Goal: Information Seeking & Learning: Check status

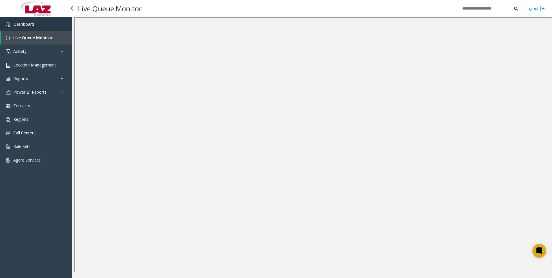
click at [34, 22] on link "Dashboard" at bounding box center [36, 24] width 72 height 14
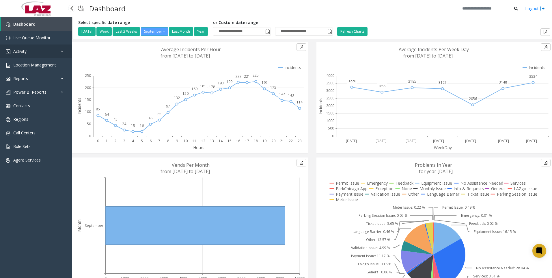
click at [30, 51] on link "Activity" at bounding box center [36, 51] width 72 height 14
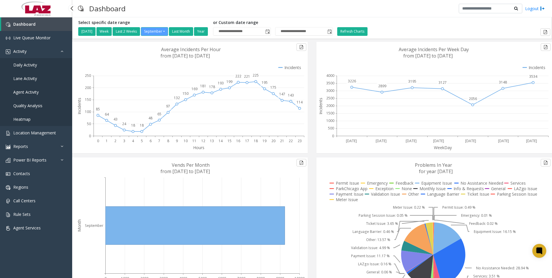
click at [35, 65] on span "Daily Activity" at bounding box center [25, 64] width 24 height 5
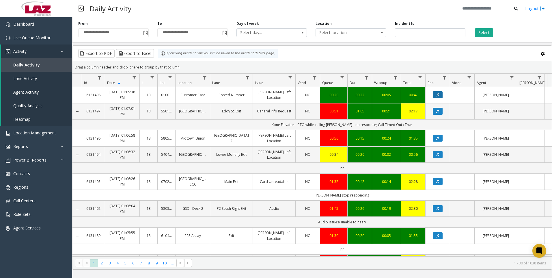
click at [436, 95] on icon "Data table" at bounding box center [437, 94] width 3 height 3
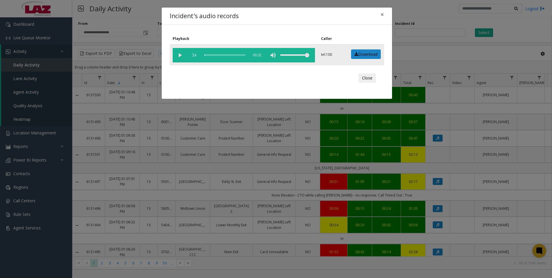
click at [176, 53] on vg-play-pause at bounding box center [180, 55] width 14 height 14
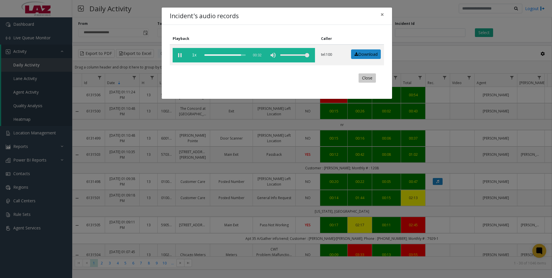
click at [370, 77] on button "Close" at bounding box center [367, 77] width 17 height 9
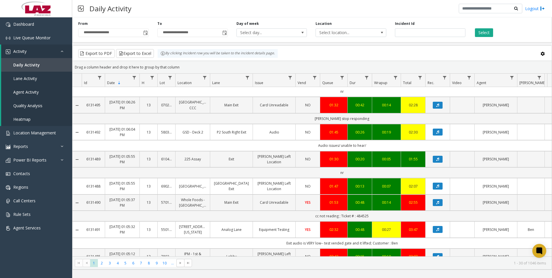
scroll to position [260, 0]
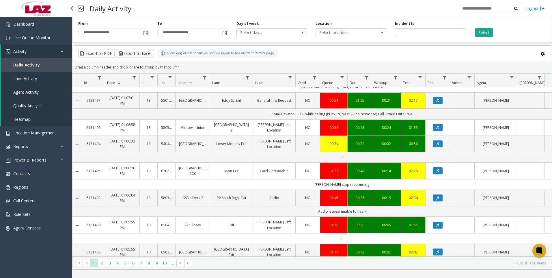
click at [33, 77] on span "Lane Activity" at bounding box center [25, 78] width 24 height 5
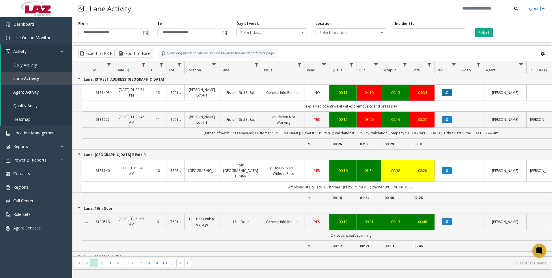
click at [449, 93] on app-root "**********" at bounding box center [276, 139] width 552 height 278
click at [447, 92] on icon "Data table" at bounding box center [446, 92] width 3 height 3
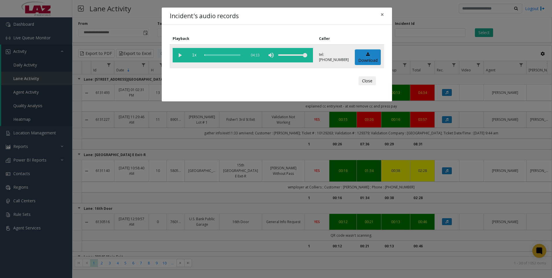
click at [178, 55] on vg-play-pause at bounding box center [180, 55] width 14 height 14
click at [232, 55] on div "scrub bar" at bounding box center [223, 55] width 39 height 14
click at [235, 54] on div "scrub bar" at bounding box center [223, 55] width 39 height 14
click at [237, 54] on div "scrub bar" at bounding box center [223, 55] width 39 height 14
click at [239, 55] on div "scrub bar" at bounding box center [223, 55] width 39 height 14
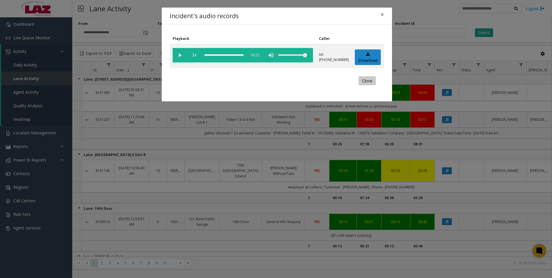
click at [364, 81] on button "Close" at bounding box center [367, 80] width 17 height 9
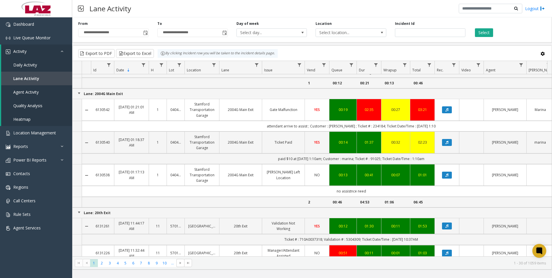
scroll to position [173, 0]
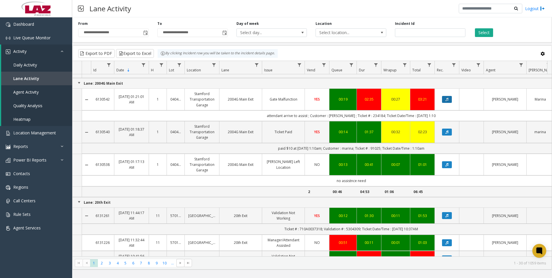
click at [450, 96] on button "Data table" at bounding box center [447, 99] width 10 height 7
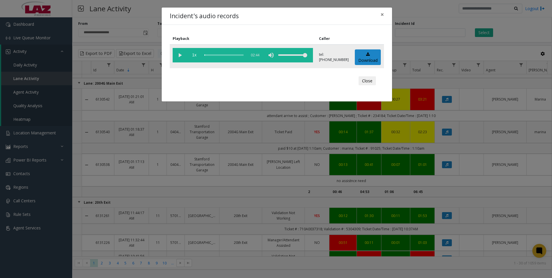
click at [182, 52] on vg-play-pause at bounding box center [180, 55] width 14 height 14
click at [367, 80] on button "Close" at bounding box center [367, 80] width 17 height 9
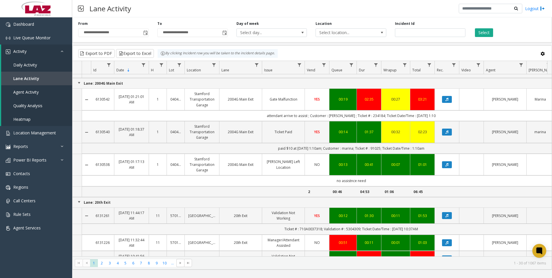
scroll to position [289, 0]
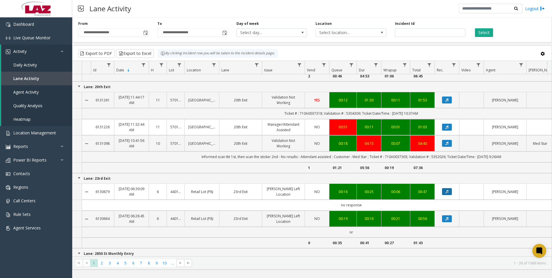
click at [448, 190] on icon "Data table" at bounding box center [446, 191] width 3 height 3
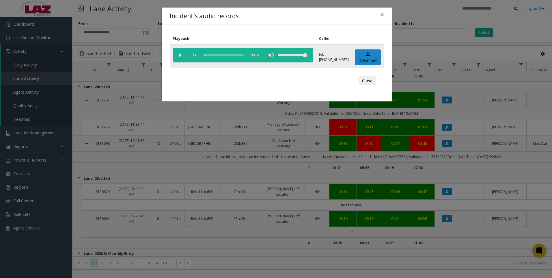
click at [177, 54] on vg-play-pause at bounding box center [180, 55] width 14 height 14
click at [367, 78] on button "Close" at bounding box center [367, 80] width 17 height 9
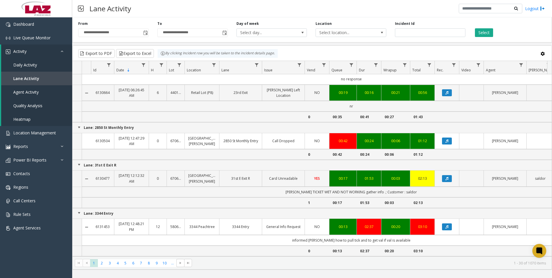
scroll to position [433, 0]
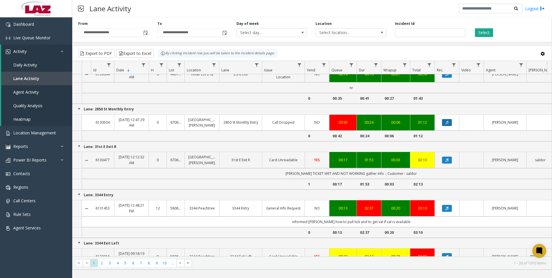
click at [444, 119] on button "Data table" at bounding box center [447, 122] width 10 height 7
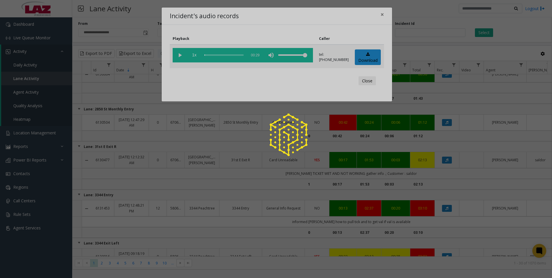
click at [177, 52] on div at bounding box center [276, 139] width 552 height 278
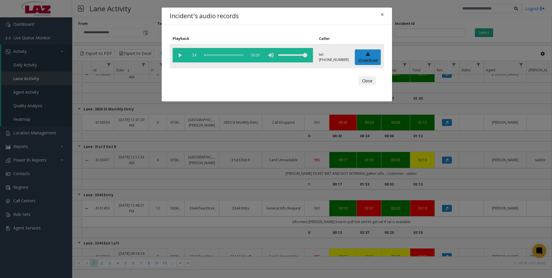
click at [181, 57] on vg-play-pause at bounding box center [180, 55] width 14 height 14
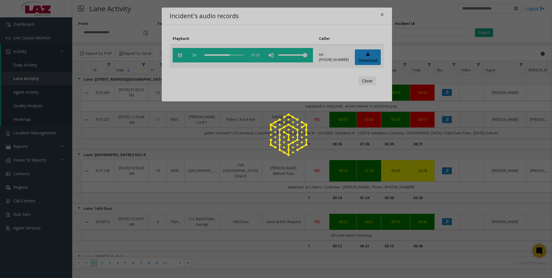
scroll to position [433, 0]
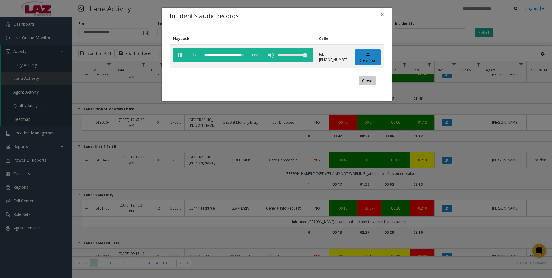
click at [368, 81] on button "Close" at bounding box center [367, 80] width 17 height 9
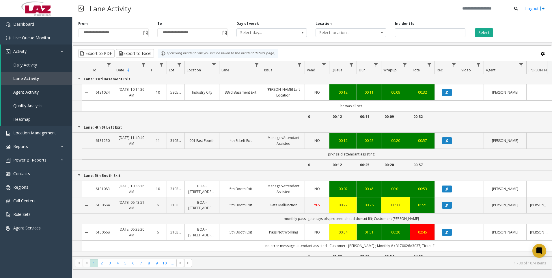
scroll to position [869, 0]
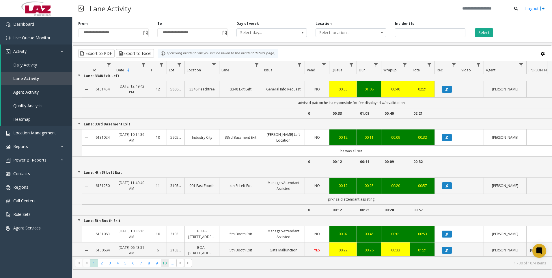
click at [163, 262] on span "10" at bounding box center [165, 263] width 8 height 8
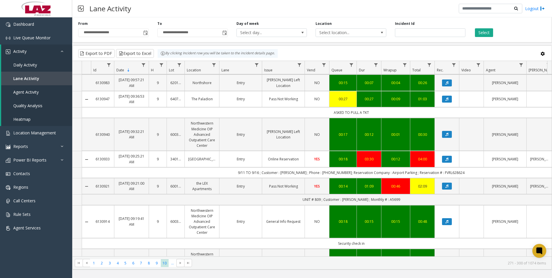
scroll to position [58, 0]
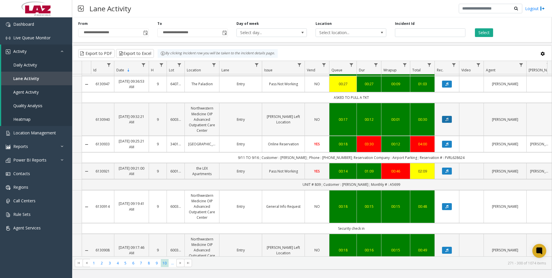
click at [446, 119] on icon "Data table" at bounding box center [446, 119] width 3 height 3
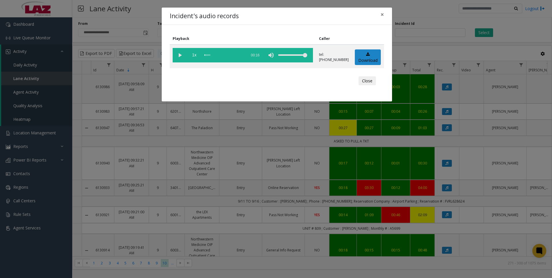
click at [180, 55] on vg-play-pause at bounding box center [180, 55] width 14 height 14
click at [364, 79] on button "Close" at bounding box center [367, 80] width 17 height 9
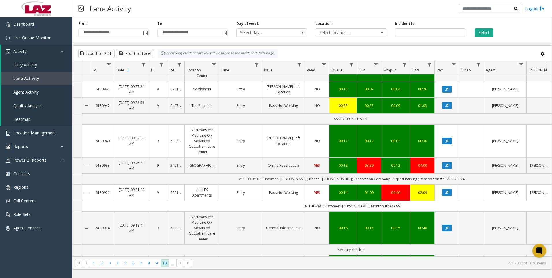
scroll to position [115, 0]
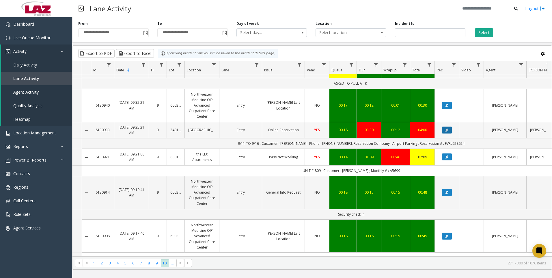
click at [448, 129] on icon "Data table" at bounding box center [446, 129] width 3 height 3
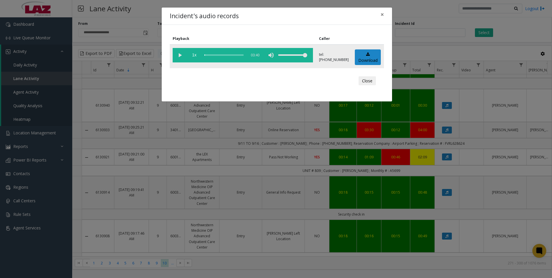
click at [181, 53] on vg-play-pause at bounding box center [180, 55] width 14 height 14
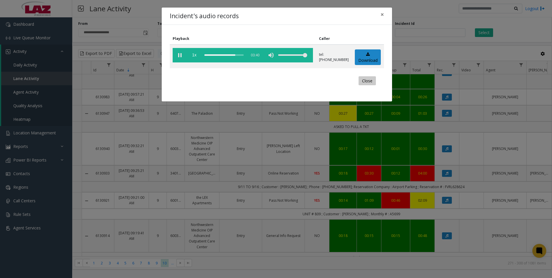
click at [368, 79] on button "Close" at bounding box center [367, 80] width 17 height 9
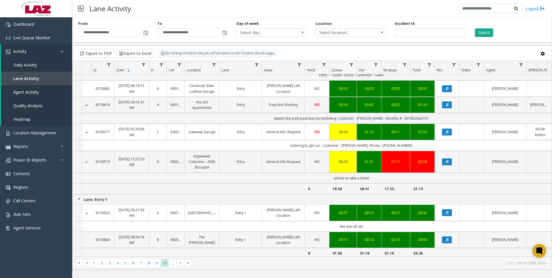
scroll to position [701, 0]
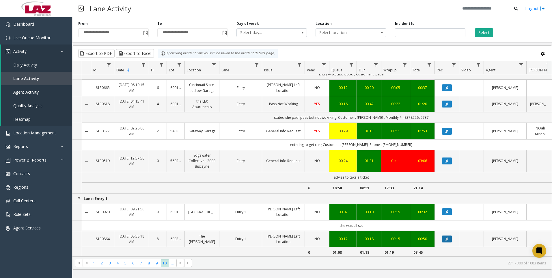
click at [444, 235] on button "Data table" at bounding box center [447, 238] width 10 height 7
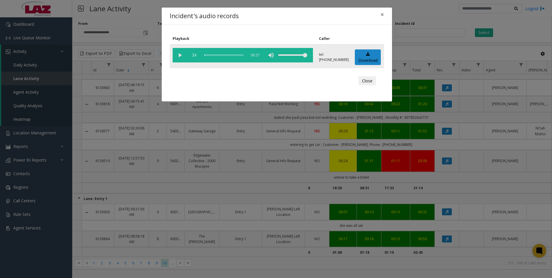
click at [177, 56] on vg-play-pause at bounding box center [180, 55] width 14 height 14
click at [369, 82] on button "Close" at bounding box center [367, 80] width 17 height 9
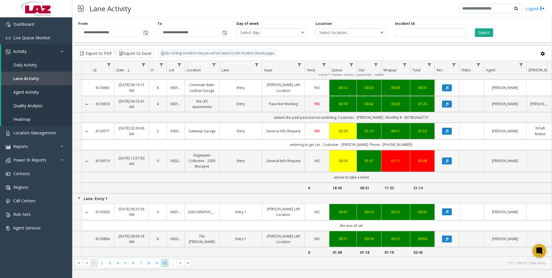
click at [94, 263] on span "1" at bounding box center [94, 263] width 8 height 8
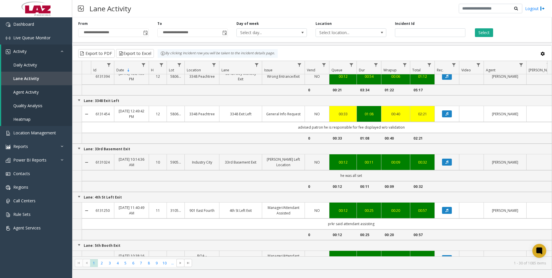
scroll to position [946, 0]
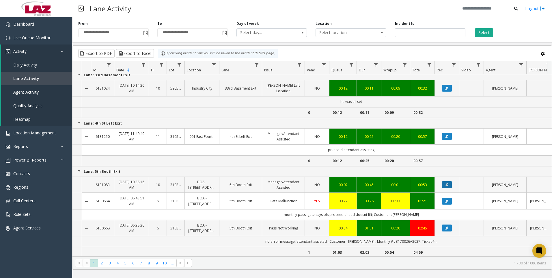
click at [445, 181] on button "Data table" at bounding box center [447, 184] width 10 height 7
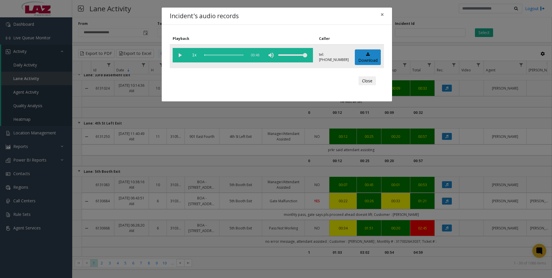
click at [177, 55] on vg-play-pause at bounding box center [180, 55] width 14 height 14
click at [369, 80] on button "Close" at bounding box center [367, 80] width 17 height 9
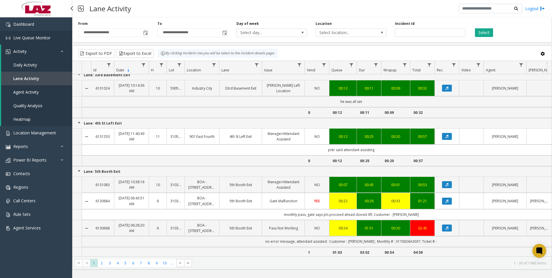
click at [29, 34] on link "Live Queue Monitor" at bounding box center [36, 38] width 72 height 14
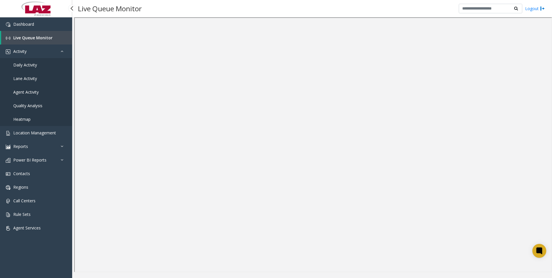
click at [25, 64] on span "Daily Activity" at bounding box center [25, 64] width 24 height 5
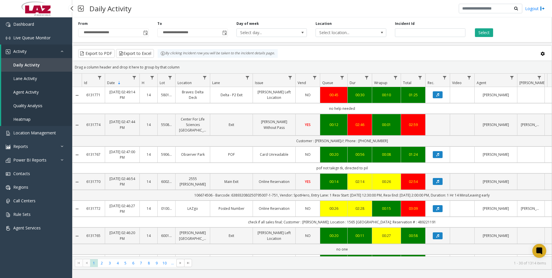
click at [28, 92] on span "Agent Activity" at bounding box center [25, 91] width 25 height 5
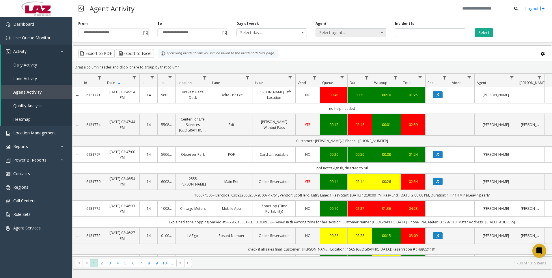
click at [383, 32] on span at bounding box center [382, 32] width 5 height 5
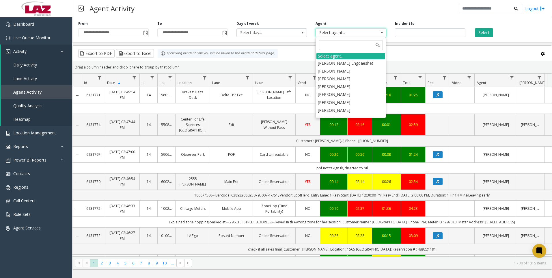
type input "*"
click at [337, 94] on li "[PERSON_NAME]" at bounding box center [350, 94] width 69 height 8
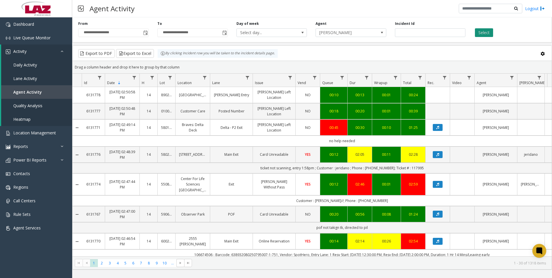
click at [482, 31] on button "Select" at bounding box center [484, 32] width 18 height 9
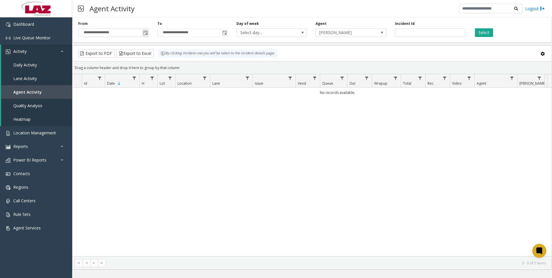
click at [146, 33] on span "Toggle popup" at bounding box center [145, 33] width 5 height 5
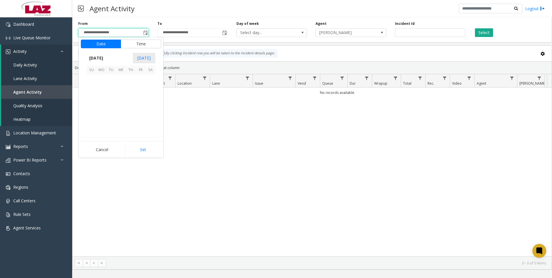
scroll to position [103621, 0]
click at [101, 79] on span "1" at bounding box center [101, 79] width 10 height 10
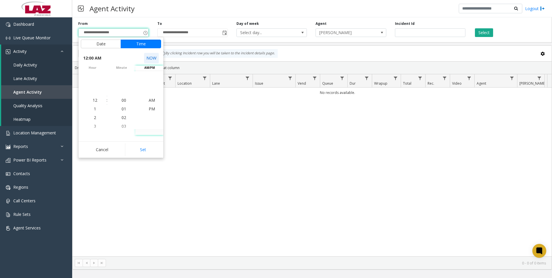
click at [151, 57] on button "NOW" at bounding box center [151, 58] width 15 height 10
click at [143, 148] on button "Set" at bounding box center [143, 149] width 36 height 13
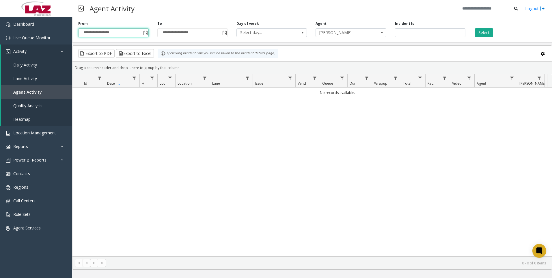
type input "**********"
click at [144, 32] on span "Toggle popup" at bounding box center [145, 33] width 5 height 5
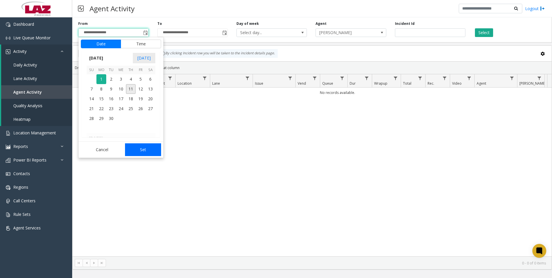
click at [144, 148] on button "Set" at bounding box center [143, 149] width 36 height 13
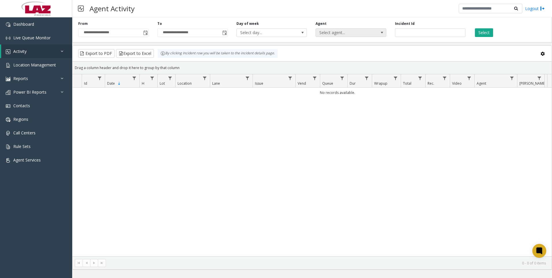
click at [386, 32] on span "Select agent..." at bounding box center [351, 32] width 70 height 9
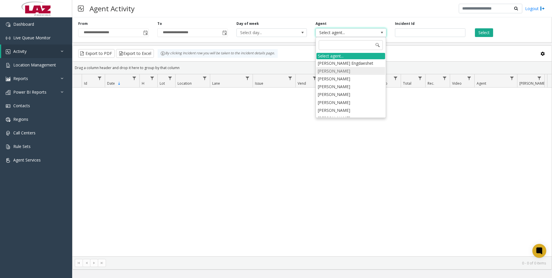
type input "*"
click at [338, 93] on li "[PERSON_NAME]" at bounding box center [350, 94] width 69 height 8
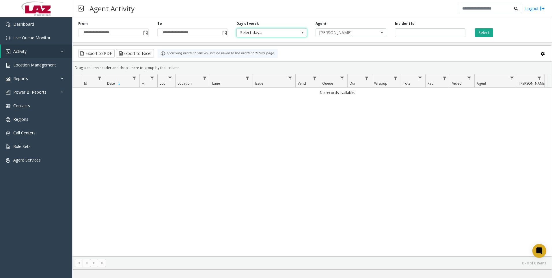
click at [301, 32] on span at bounding box center [302, 32] width 5 height 5
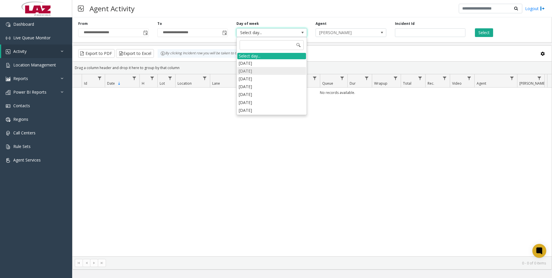
click at [262, 68] on li "[DATE]" at bounding box center [271, 71] width 69 height 8
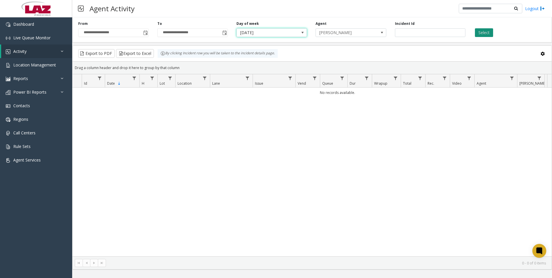
click at [482, 34] on button "Select" at bounding box center [484, 32] width 18 height 9
click at [146, 33] on span "Toggle popup" at bounding box center [145, 33] width 5 height 5
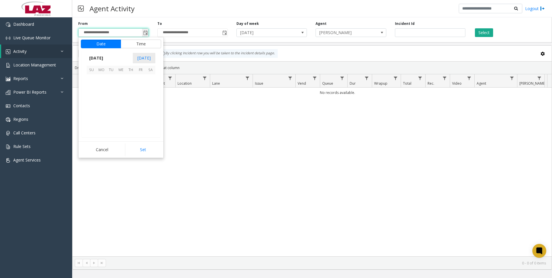
scroll to position [103621, 0]
click at [101, 79] on span "1" at bounding box center [101, 79] width 10 height 10
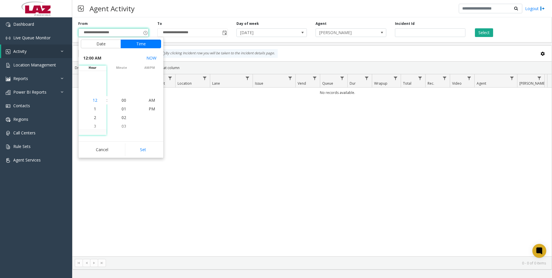
click at [93, 101] on span "12" at bounding box center [95, 99] width 5 height 5
click at [123, 101] on span "00" at bounding box center [124, 99] width 5 height 5
click at [149, 101] on span "AM" at bounding box center [152, 99] width 6 height 5
click at [150, 60] on button "NOW" at bounding box center [151, 58] width 15 height 10
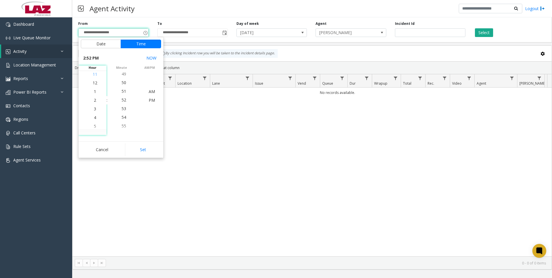
click at [95, 75] on span "11" at bounding box center [95, 73] width 5 height 5
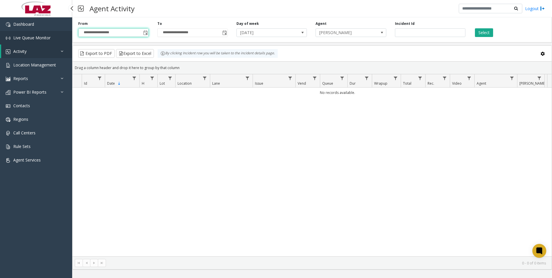
click at [38, 35] on span "Live Queue Monitor" at bounding box center [31, 37] width 37 height 5
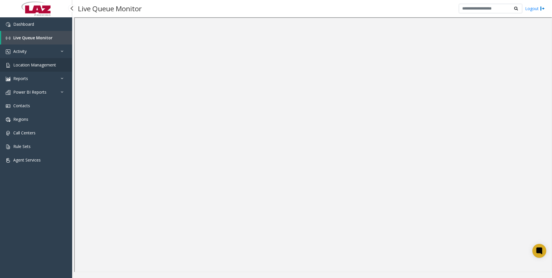
click at [33, 62] on span "Location Management" at bounding box center [34, 64] width 43 height 5
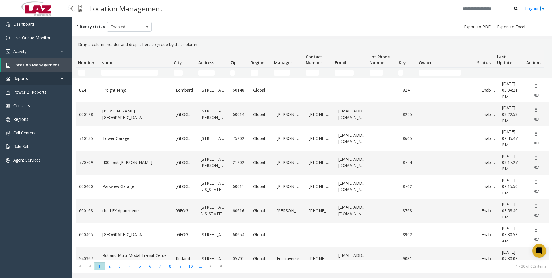
click at [26, 77] on span "Reports" at bounding box center [20, 78] width 15 height 5
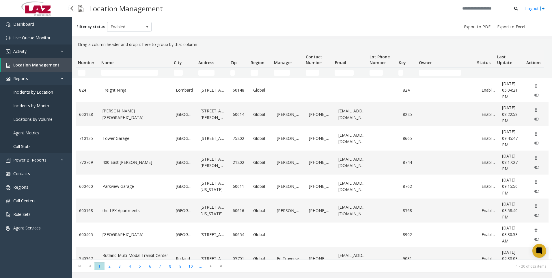
click at [24, 50] on span "Activity" at bounding box center [19, 51] width 13 height 5
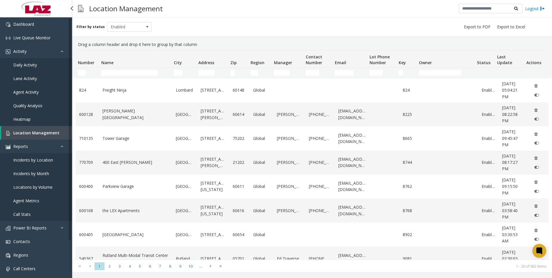
click at [40, 65] on link "Daily Activity" at bounding box center [36, 65] width 72 height 14
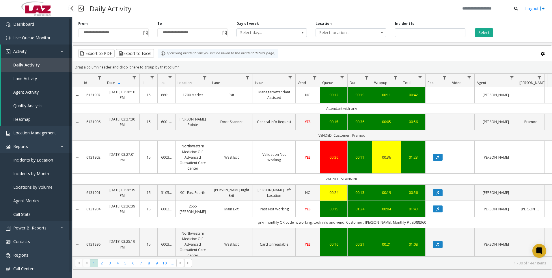
click at [29, 90] on span "Agent Activity" at bounding box center [25, 91] width 25 height 5
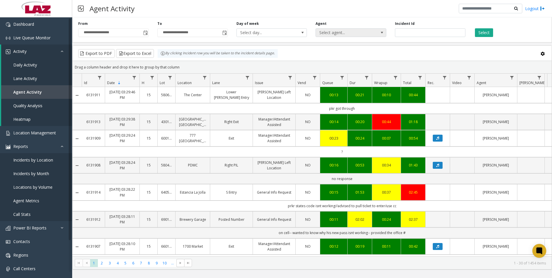
click at [368, 31] on span "Select agent..." at bounding box center [344, 33] width 56 height 8
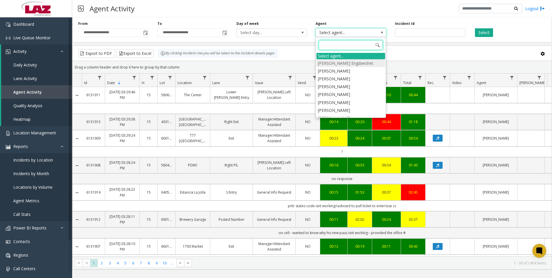
type input "*"
click at [343, 93] on li "[PERSON_NAME]" at bounding box center [350, 94] width 69 height 8
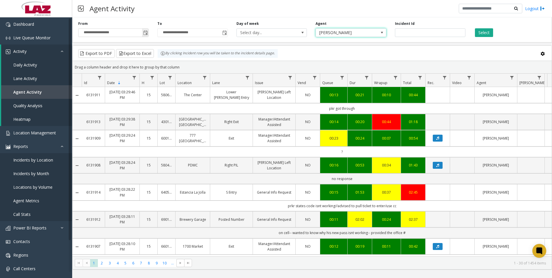
click at [145, 34] on span "Toggle popup" at bounding box center [145, 33] width 5 height 5
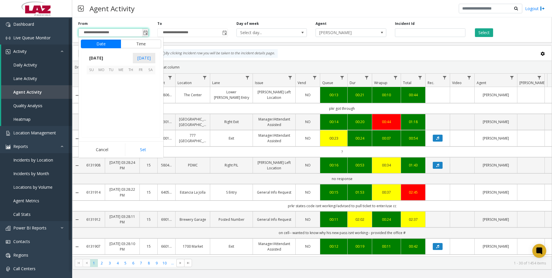
scroll to position [103621, 0]
click at [106, 58] on span "[DATE]" at bounding box center [96, 58] width 19 height 9
click at [96, 70] on span "Jan" at bounding box center [94, 71] width 14 height 14
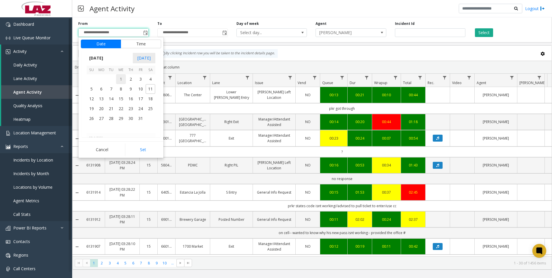
click at [120, 79] on span "1" at bounding box center [121, 79] width 10 height 10
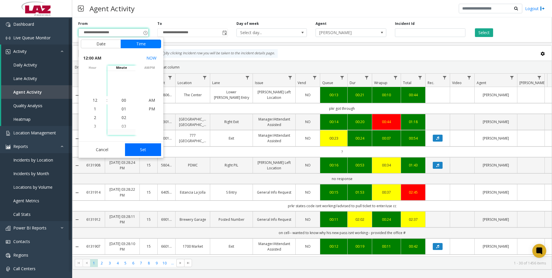
click at [139, 149] on button "Set" at bounding box center [143, 149] width 36 height 13
type input "**********"
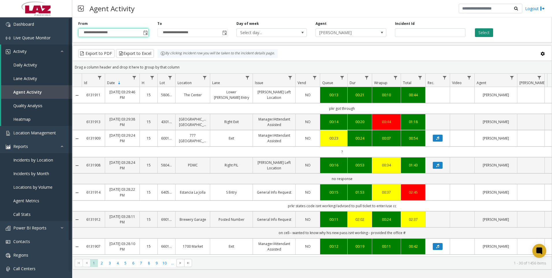
click at [486, 32] on button "Select" at bounding box center [484, 32] width 18 height 9
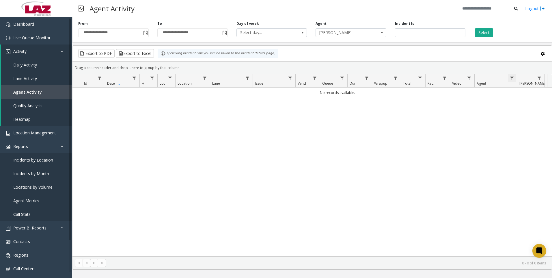
click at [513, 78] on span "Data table" at bounding box center [512, 78] width 5 height 5
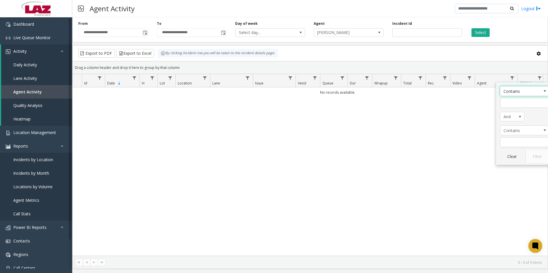
click at [523, 91] on span "Contains" at bounding box center [519, 91] width 39 height 9
click at [513, 100] on li "Is equal to" at bounding box center [524, 101] width 47 height 8
click at [538, 161] on div "Clear Filter" at bounding box center [524, 155] width 49 height 15
click at [539, 157] on div "Clear Filter" at bounding box center [524, 155] width 49 height 15
click at [448, 121] on div "No records available." at bounding box center [309, 171] width 475 height 169
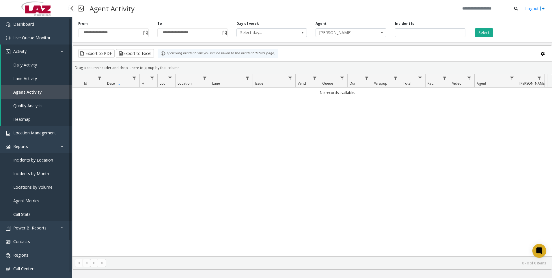
click at [27, 50] on link "Activity" at bounding box center [36, 51] width 71 height 14
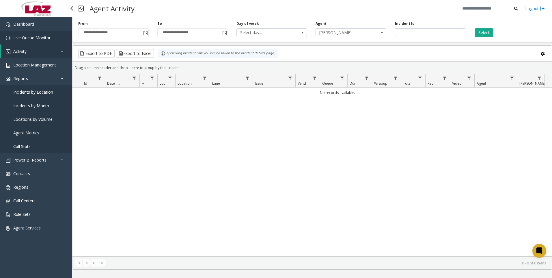
click at [35, 36] on span "Live Queue Monitor" at bounding box center [31, 37] width 37 height 5
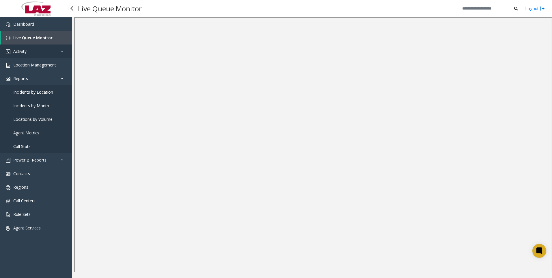
click at [30, 51] on link "Activity" at bounding box center [36, 51] width 72 height 14
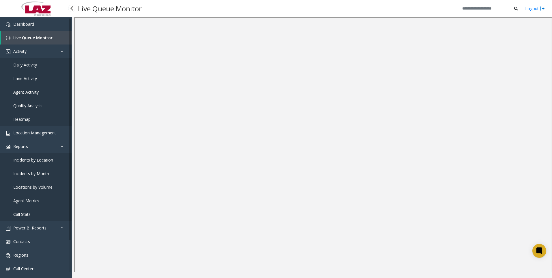
click at [34, 67] on span "Daily Activity" at bounding box center [25, 64] width 24 height 5
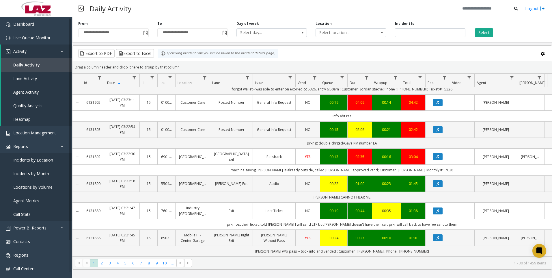
scroll to position [674, 0]
click at [143, 33] on span "Toggle popup" at bounding box center [145, 33] width 5 height 5
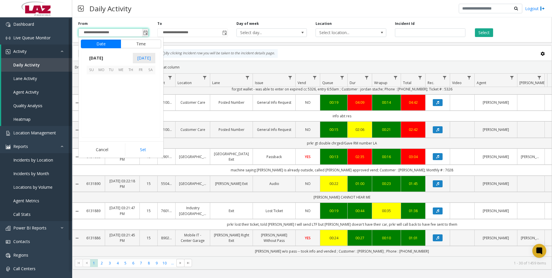
scroll to position [103621, 0]
click at [104, 56] on span "[DATE]" at bounding box center [96, 58] width 19 height 9
click at [94, 70] on span "Jan" at bounding box center [94, 71] width 14 height 14
click at [120, 80] on span "1" at bounding box center [121, 79] width 10 height 10
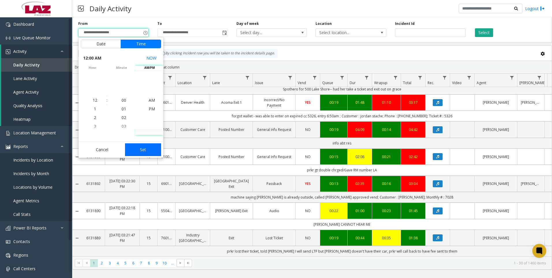
click at [148, 147] on button "Set" at bounding box center [143, 149] width 36 height 13
type input "**********"
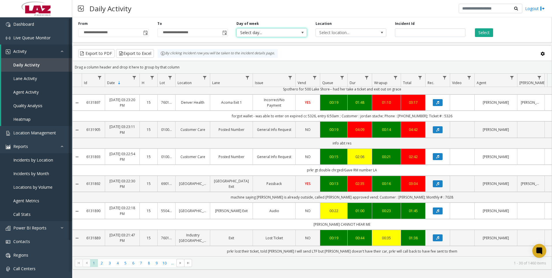
click at [306, 34] on span at bounding box center [303, 33] width 8 height 8
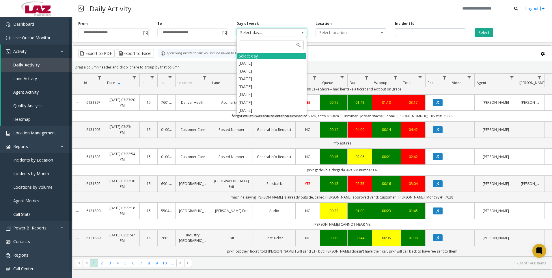
click at [328, 48] on kendo-grid-toolbar "Export to PDF Export to Excel By clicking Incident row you will be taken to the…" at bounding box center [311, 53] width 479 height 15
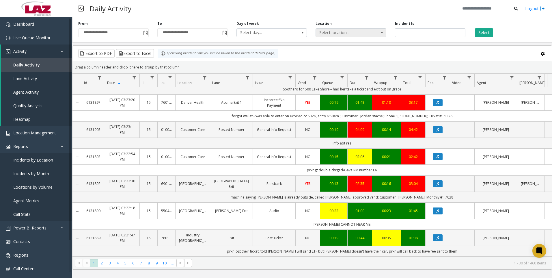
click at [381, 34] on span at bounding box center [382, 32] width 5 height 5
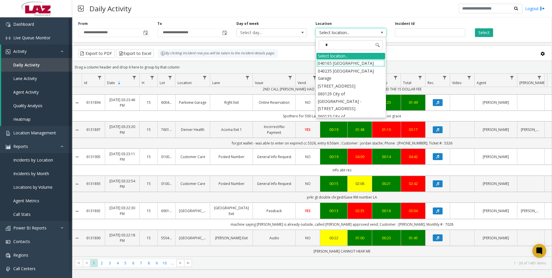
type input "*"
click at [402, 53] on div "Export to PDF Export to Excel By clicking Incident row you will be taken to the…" at bounding box center [311, 53] width 469 height 9
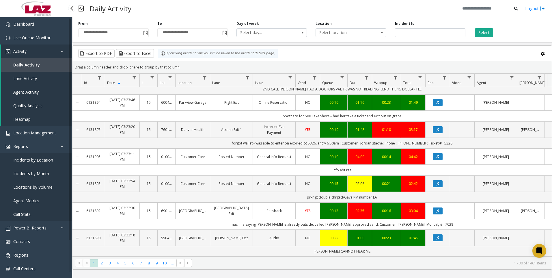
click at [35, 90] on span "Agent Activity" at bounding box center [25, 91] width 25 height 5
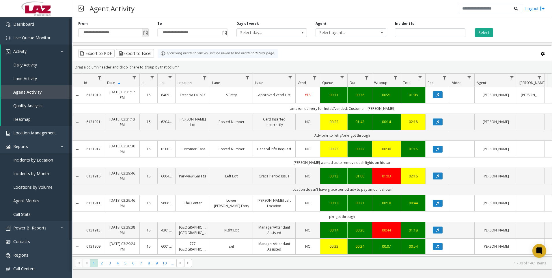
click at [146, 31] on span "Toggle popup" at bounding box center [145, 33] width 5 height 5
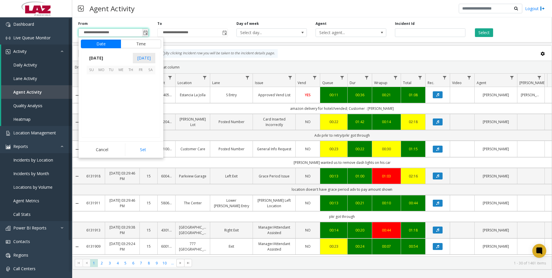
scroll to position [103621, 0]
click at [100, 57] on span "[DATE]" at bounding box center [96, 58] width 19 height 9
click at [91, 71] on span "Jan" at bounding box center [94, 71] width 14 height 14
click at [122, 82] on span "1" at bounding box center [121, 79] width 10 height 10
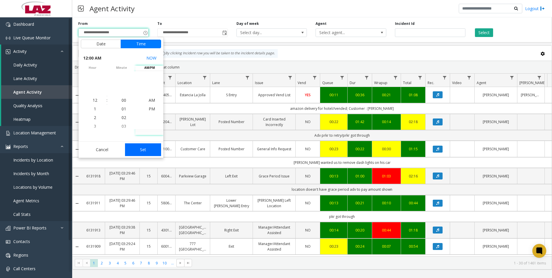
click at [140, 155] on button "Set" at bounding box center [143, 149] width 36 height 13
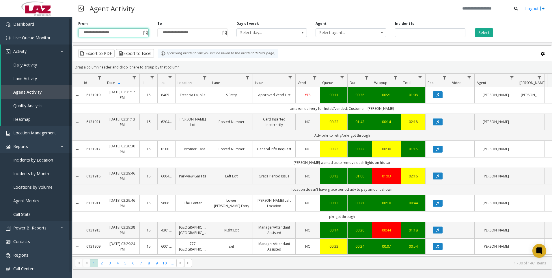
type input "**********"
click at [362, 34] on span "Select agent..." at bounding box center [344, 33] width 56 height 8
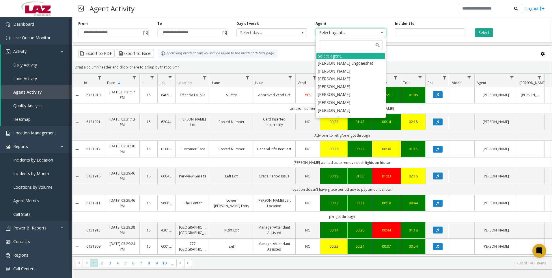
type input "*"
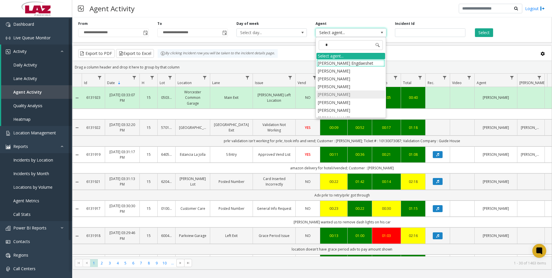
click at [337, 95] on li "[PERSON_NAME]" at bounding box center [350, 94] width 69 height 8
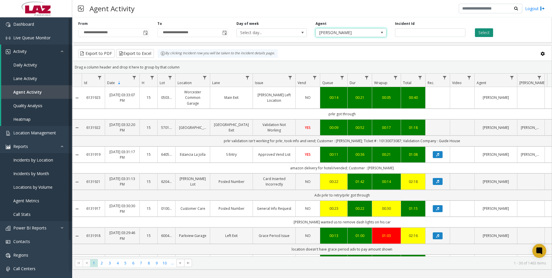
click at [480, 33] on button "Select" at bounding box center [484, 32] width 18 height 9
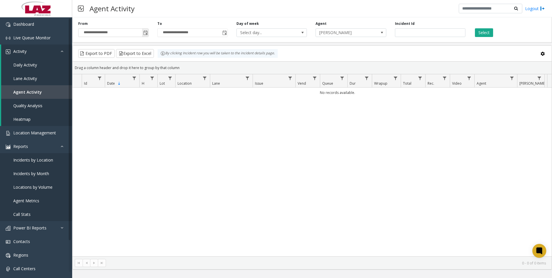
click at [146, 33] on span "Toggle popup" at bounding box center [145, 33] width 5 height 5
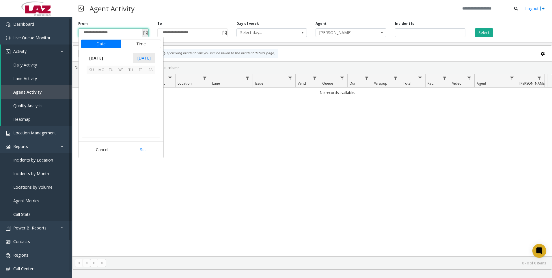
scroll to position [103621, 0]
click at [106, 55] on span "[DATE]" at bounding box center [96, 58] width 19 height 9
click at [95, 81] on span "May" at bounding box center [94, 84] width 14 height 14
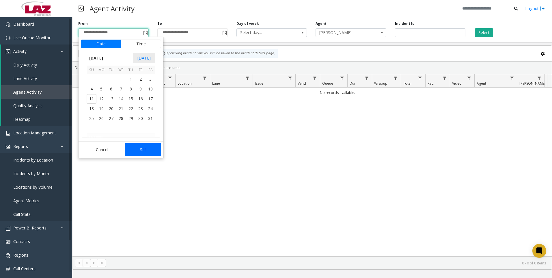
click at [146, 150] on button "Set" at bounding box center [143, 149] width 36 height 13
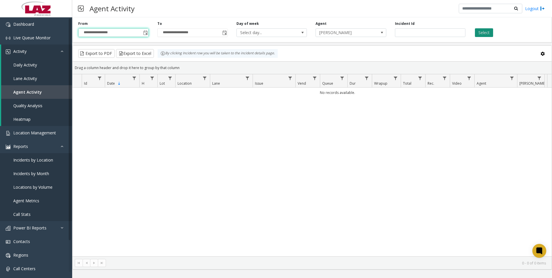
click at [488, 34] on button "Select" at bounding box center [484, 32] width 18 height 9
click at [383, 32] on span at bounding box center [382, 32] width 5 height 5
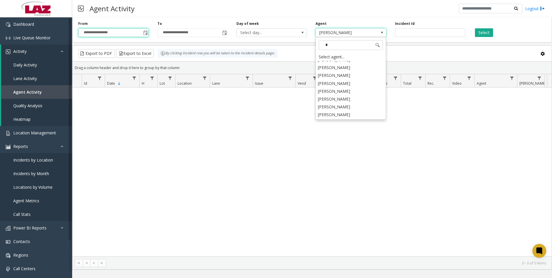
scroll to position [0, 0]
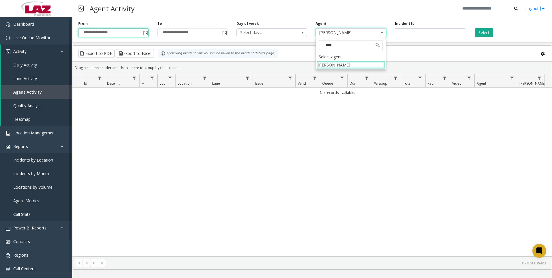
type input "*****"
click at [360, 63] on li "[PERSON_NAME]" at bounding box center [350, 65] width 69 height 8
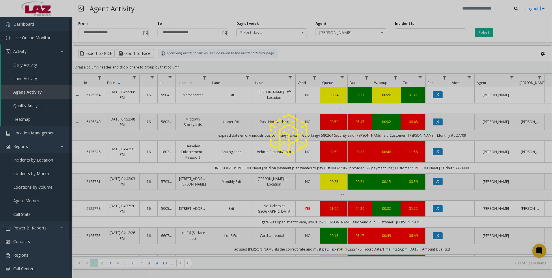
click at [38, 37] on div at bounding box center [276, 139] width 552 height 278
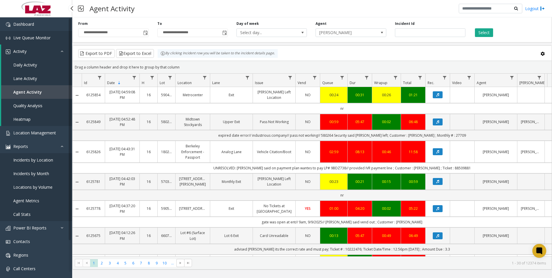
click at [33, 37] on span "Live Queue Monitor" at bounding box center [31, 37] width 37 height 5
